Goal: Information Seeking & Learning: Learn about a topic

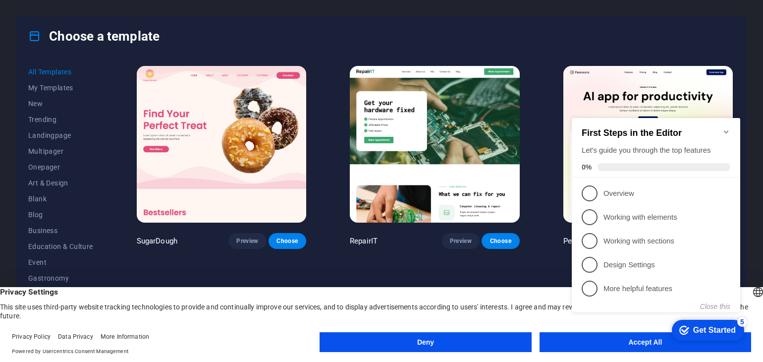
click at [725, 130] on icon "Minimize checklist" at bounding box center [726, 131] width 4 height 3
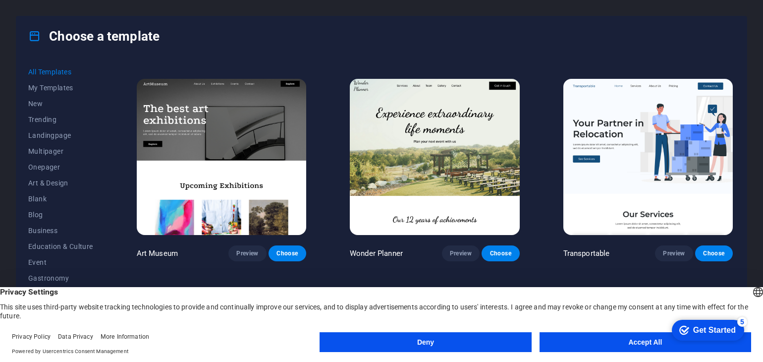
scroll to position [226, 0]
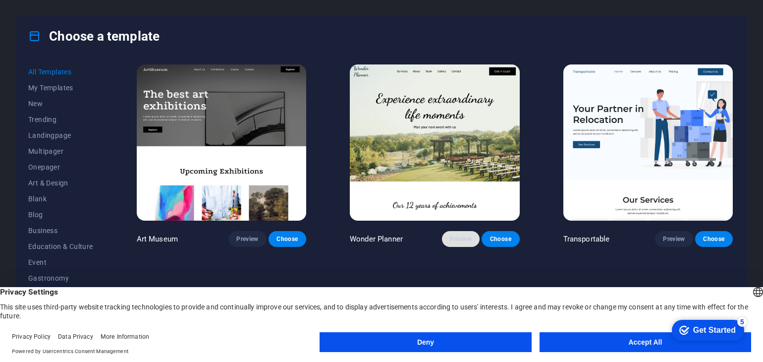
click at [453, 231] on button "Preview" at bounding box center [461, 239] width 38 height 16
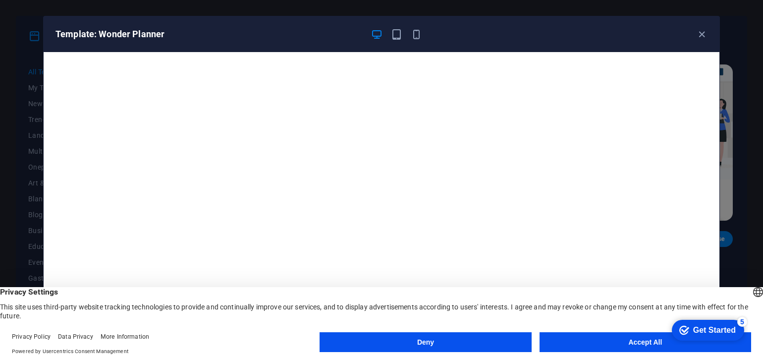
click at [562, 342] on button "Accept All" at bounding box center [646, 342] width 212 height 20
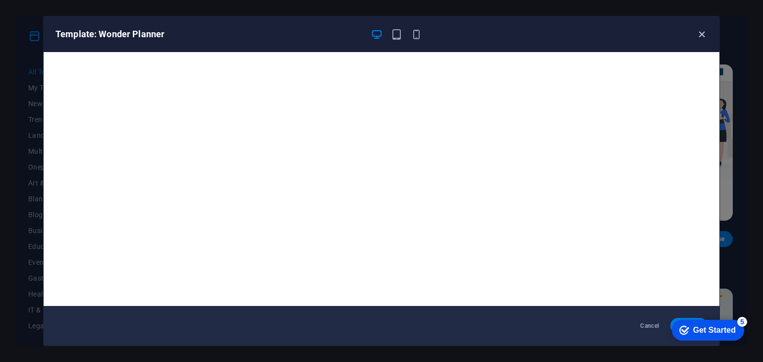
click at [699, 35] on icon "button" at bounding box center [702, 34] width 11 height 11
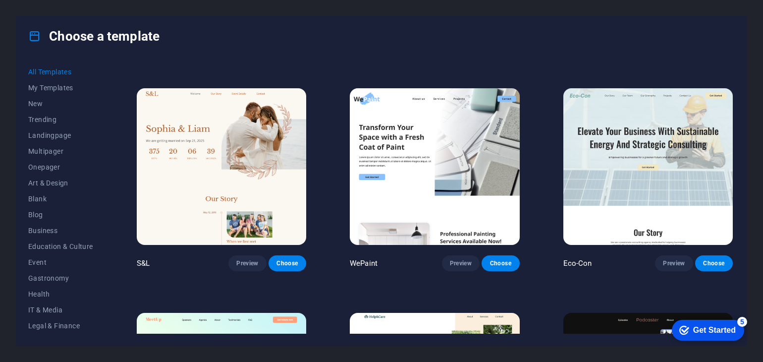
scroll to position [428, 0]
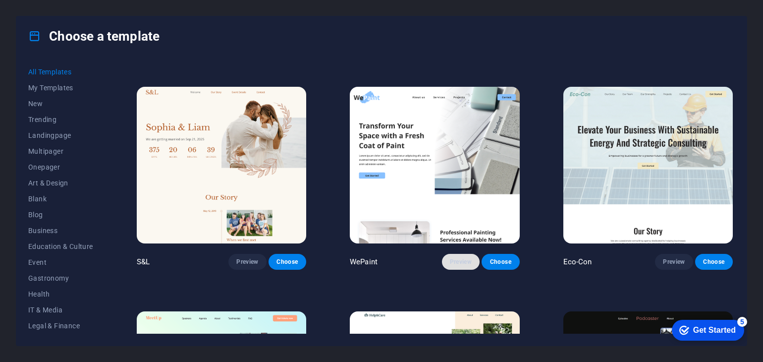
click at [468, 254] on button "Preview" at bounding box center [461, 262] width 38 height 16
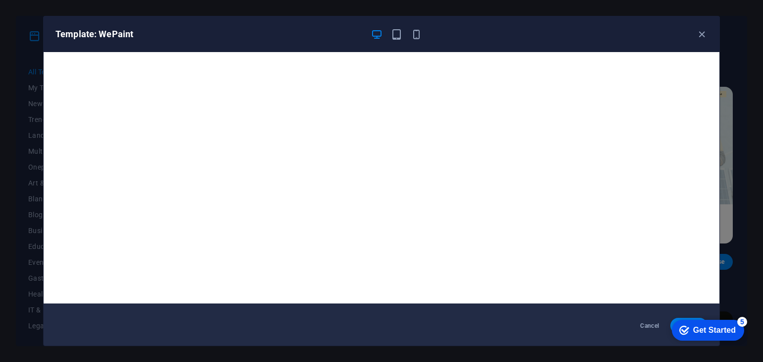
scroll to position [0, 0]
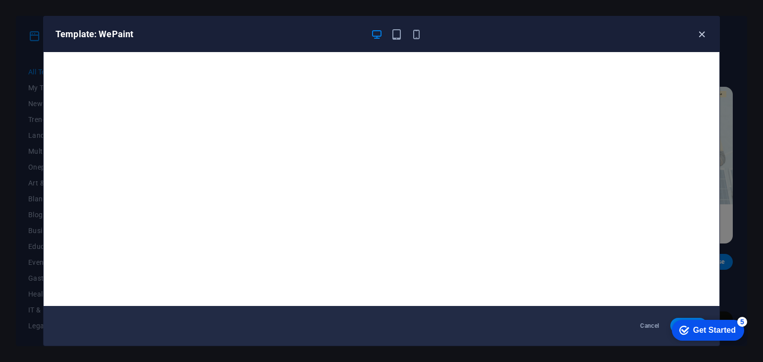
click at [698, 33] on icon "button" at bounding box center [702, 34] width 11 height 11
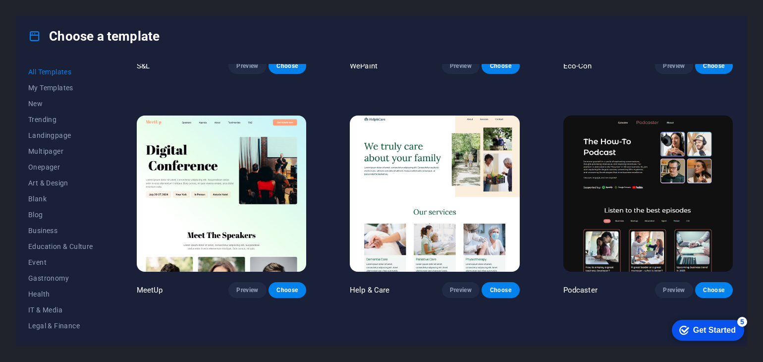
scroll to position [624, 0]
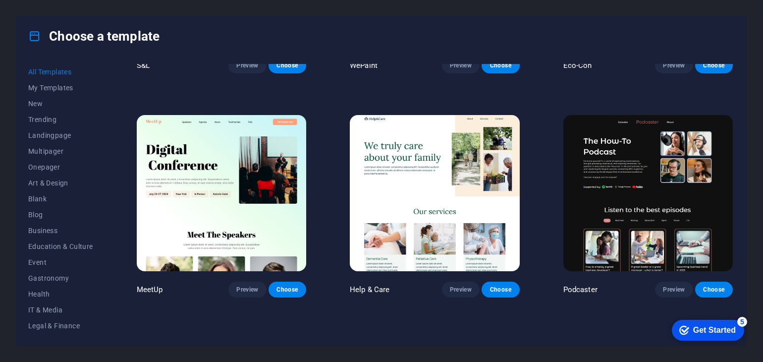
click at [0, 229] on div "Choose a template All Templates My Templates New Trending Landingpage Multipage…" at bounding box center [381, 181] width 763 height 362
click at [0, 257] on div "Choose a template All Templates My Templates New Trending Landingpage Multipage…" at bounding box center [381, 181] width 763 height 362
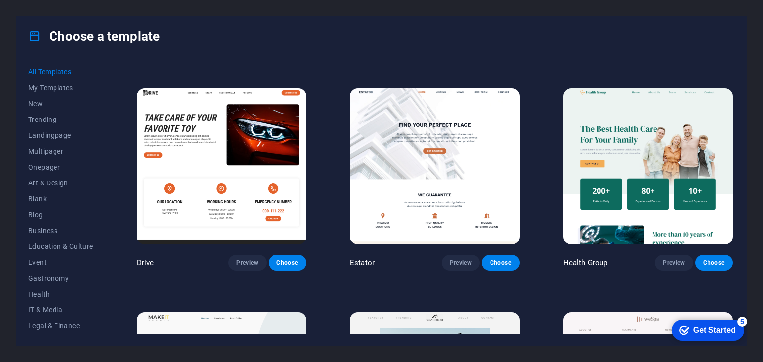
scroll to position [1997, 0]
click at [454, 259] on span "Preview" at bounding box center [461, 263] width 22 height 8
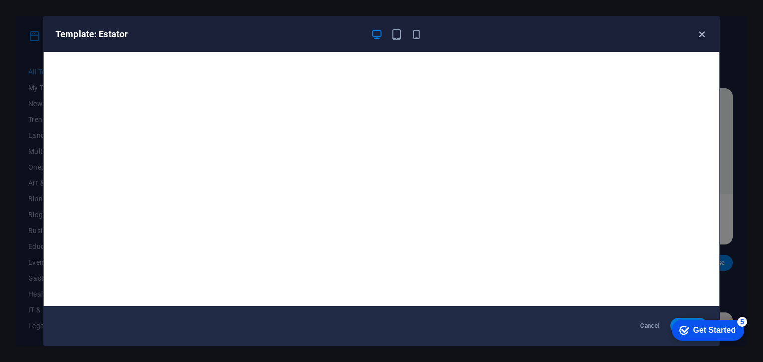
click at [698, 31] on icon "button" at bounding box center [702, 34] width 11 height 11
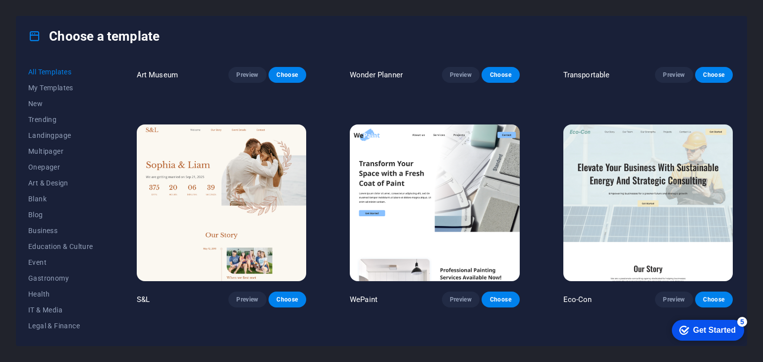
scroll to position [392, 0]
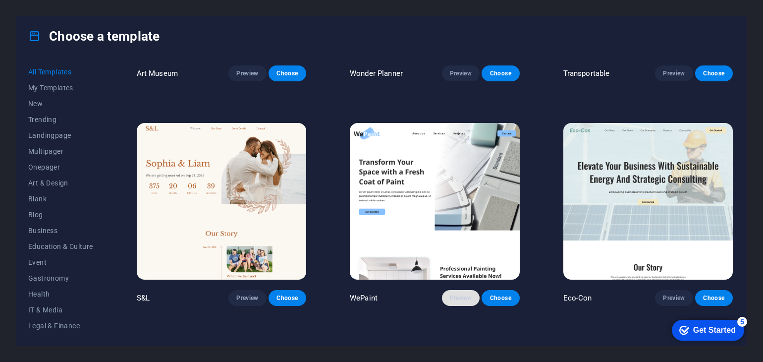
click at [462, 294] on span "Preview" at bounding box center [461, 298] width 22 height 8
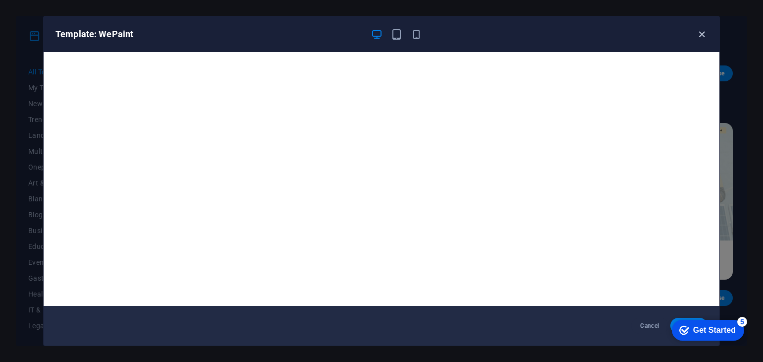
click at [702, 36] on icon "button" at bounding box center [702, 34] width 11 height 11
